Goal: Go to known website: Access a specific website the user already knows

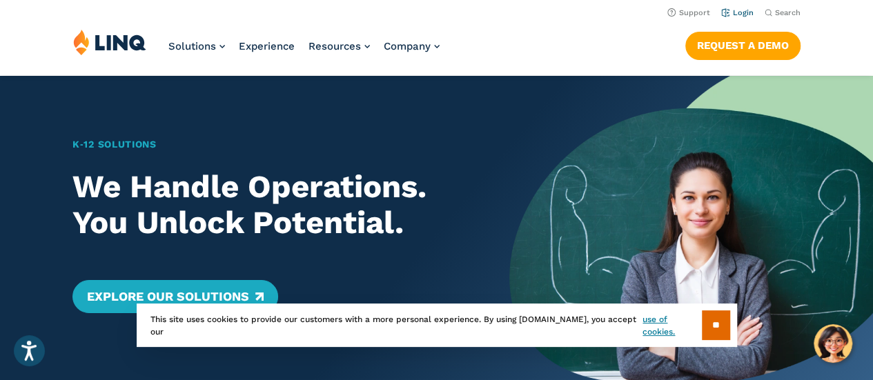
click at [744, 15] on link "Login" at bounding box center [737, 12] width 32 height 9
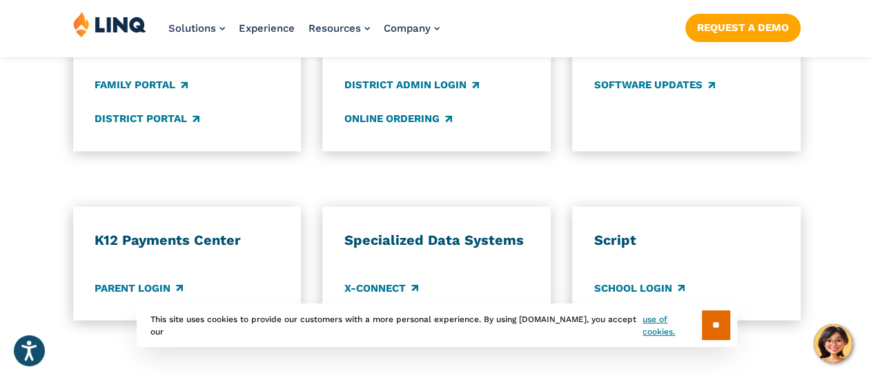
scroll to position [1153, 0]
click at [144, 279] on link "Parent Login" at bounding box center [139, 286] width 88 height 15
